Goal: Task Accomplishment & Management: Use online tool/utility

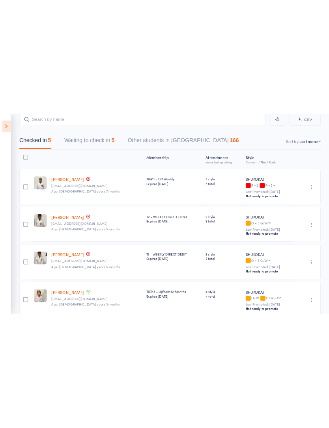
scroll to position [10, 0]
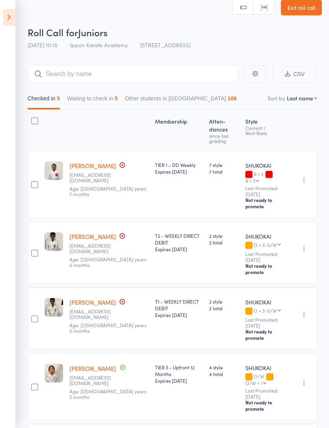
click at [15, 16] on icon at bounding box center [9, 17] width 12 height 17
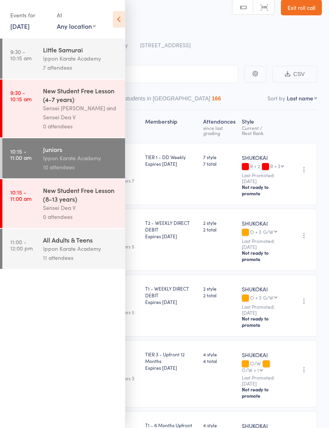
click at [91, 253] on div "Ippon Karate Academy" at bounding box center [80, 248] width 75 height 9
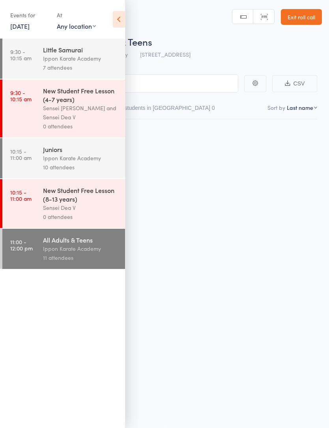
scroll to position [6, 0]
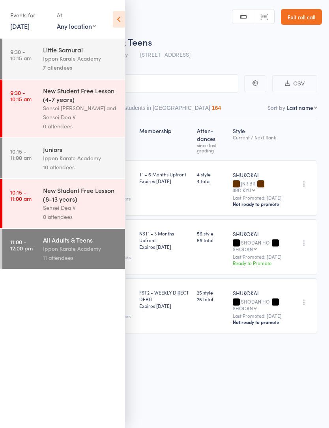
click at [113, 18] on icon at bounding box center [119, 19] width 12 height 17
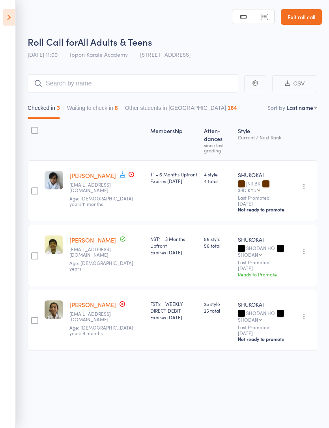
click at [102, 114] on button "Waiting to check in 8" at bounding box center [92, 110] width 51 height 18
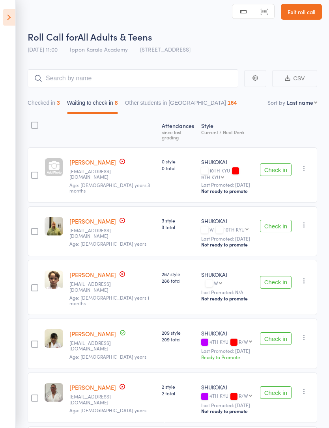
click at [275, 164] on button "Check in" at bounding box center [276, 170] width 32 height 13
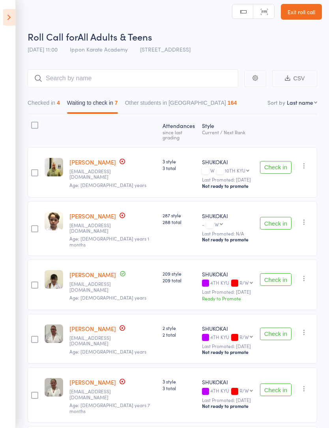
scroll to position [0, 0]
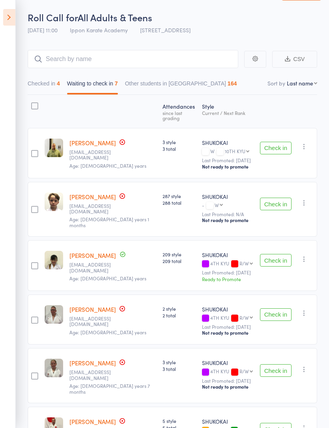
click at [57, 91] on button "Checked in 4" at bounding box center [44, 85] width 32 height 18
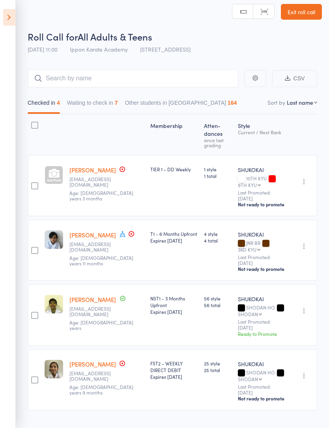
click at [89, 106] on button "Waiting to check in 7" at bounding box center [92, 105] width 51 height 18
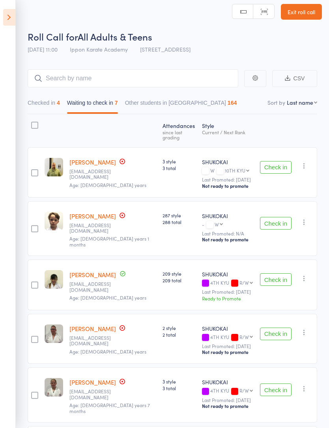
click at [43, 103] on button "Checked in 4" at bounding box center [44, 105] width 32 height 18
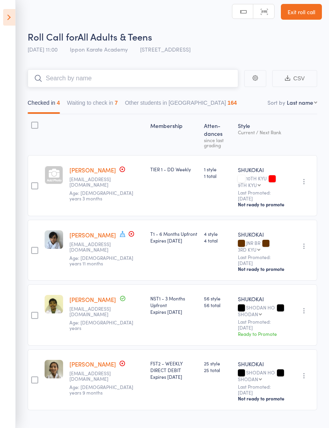
click at [164, 81] on input "search" at bounding box center [133, 78] width 210 height 18
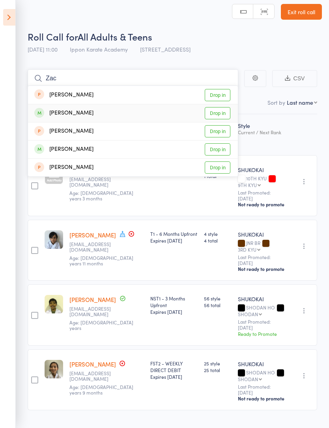
type input "Zac"
click at [225, 113] on link "Drop in" at bounding box center [217, 113] width 26 height 12
